Goal: Task Accomplishment & Management: Manage account settings

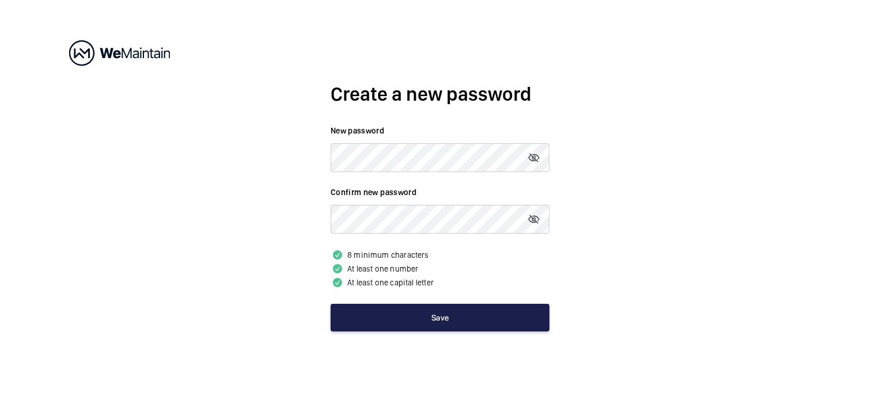
click at [461, 328] on button "Save" at bounding box center [440, 318] width 219 height 28
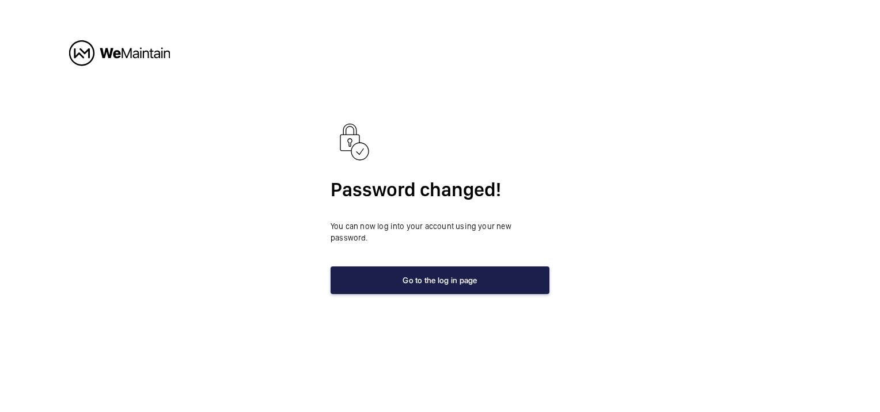
click at [445, 283] on button "Go to the log in page" at bounding box center [440, 281] width 219 height 28
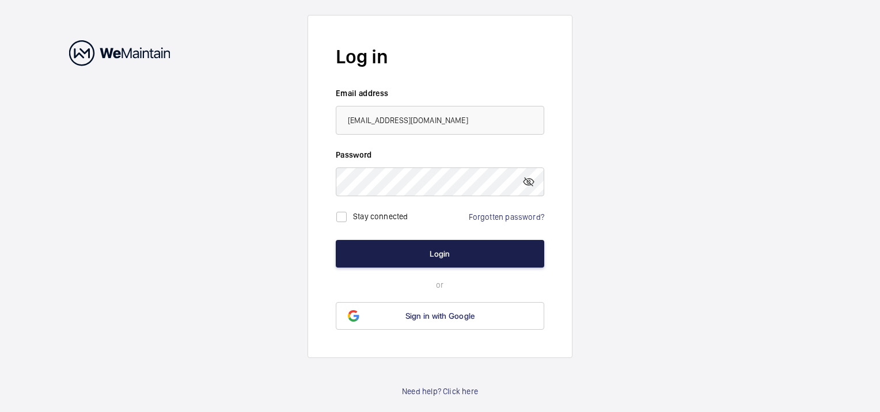
click at [444, 251] on button "Login" at bounding box center [440, 254] width 209 height 28
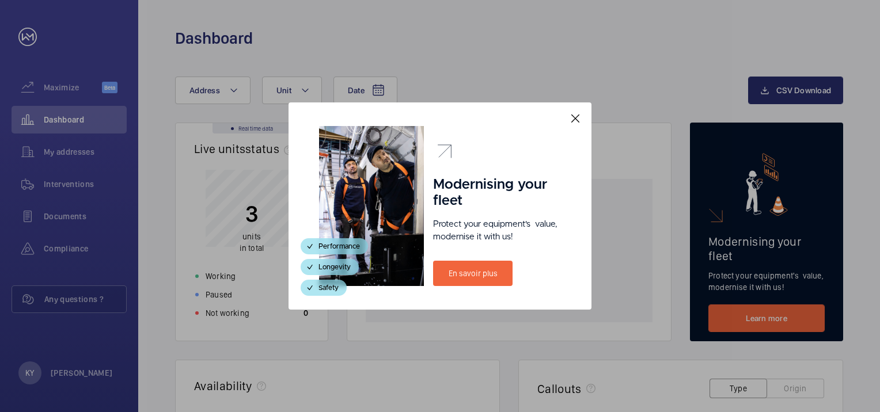
click at [576, 118] on mat-icon at bounding box center [576, 119] width 14 height 14
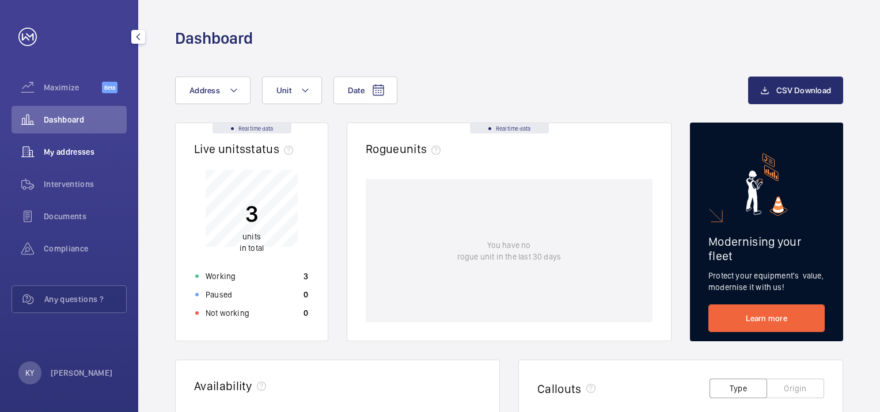
click at [97, 153] on span "My addresses" at bounding box center [85, 152] width 83 height 12
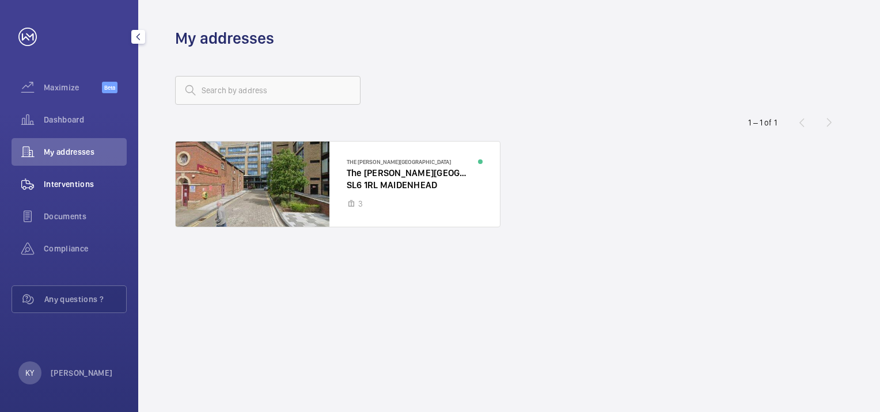
click at [90, 188] on span "Interventions" at bounding box center [85, 185] width 83 height 12
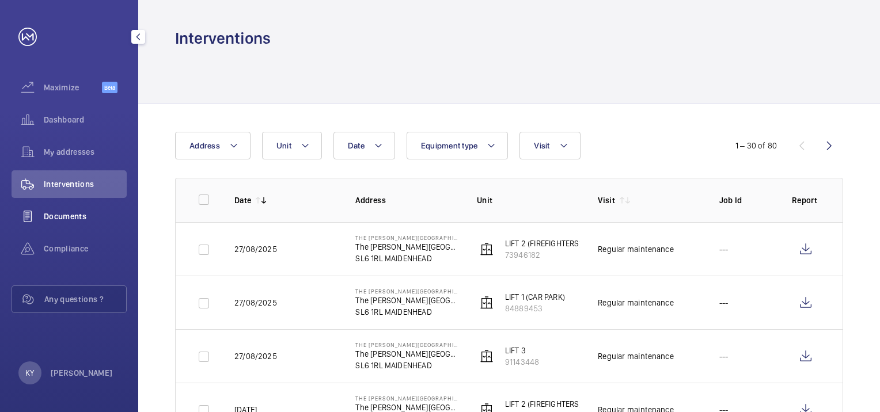
click at [88, 226] on div "Documents" at bounding box center [69, 217] width 115 height 28
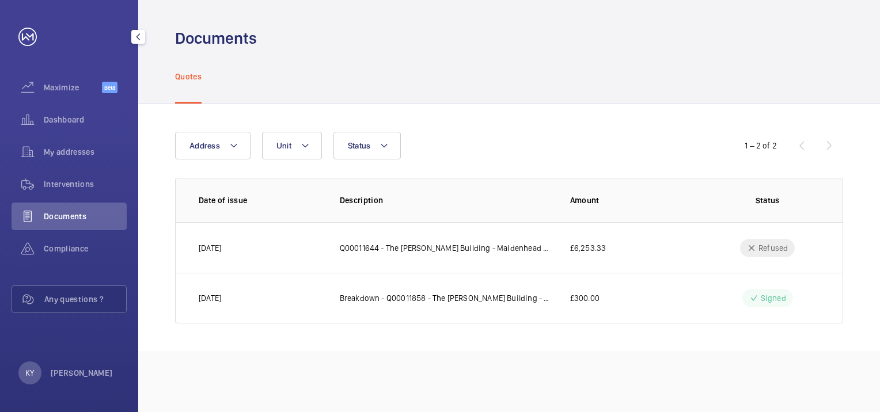
click at [28, 36] on link at bounding box center [27, 37] width 18 height 18
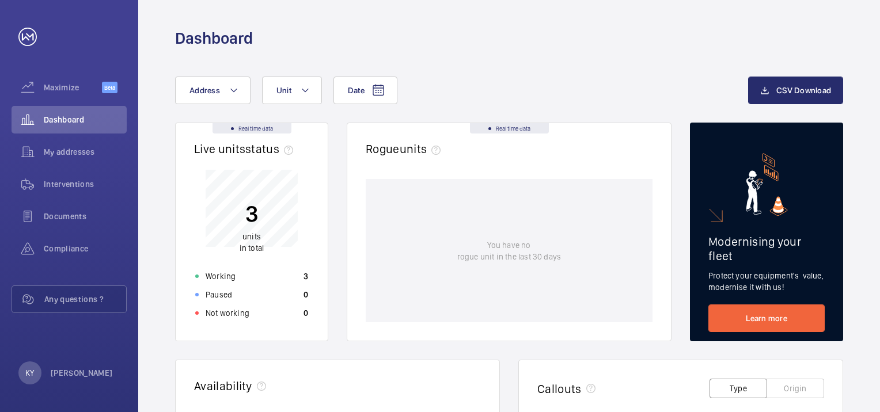
click at [535, 31] on div "Dashboard" at bounding box center [509, 38] width 668 height 21
